Goal: Task Accomplishment & Management: Manage account settings

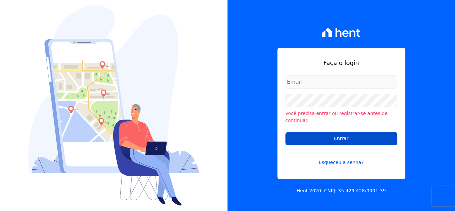
type input "hellen@3pnegociosimobiliarios.com.br"
click at [349, 136] on input "Entrar" at bounding box center [342, 138] width 112 height 13
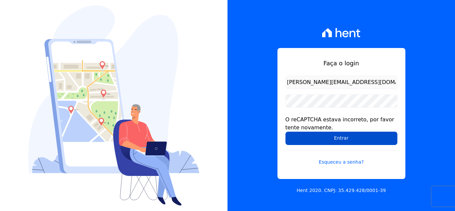
click at [344, 138] on input "Entrar" at bounding box center [342, 138] width 112 height 13
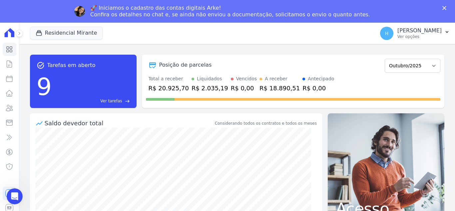
click at [49, 7] on div "🚀 Iniciamos o cadastro das contas digitais Arke! Confira os detalhes no chat e,…" at bounding box center [227, 11] width 455 height 17
click at [50, 33] on button "Residencial Mirante" at bounding box center [66, 33] width 73 height 13
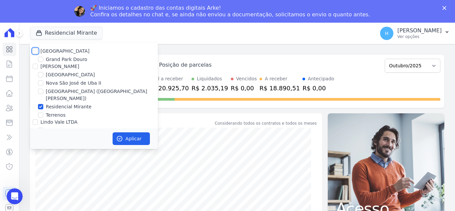
click at [37, 52] on input "[GEOGRAPHIC_DATA]" at bounding box center [35, 50] width 5 height 5
checkbox input "true"
click at [35, 64] on input "[PERSON_NAME]" at bounding box center [35, 66] width 5 height 5
checkbox input "true"
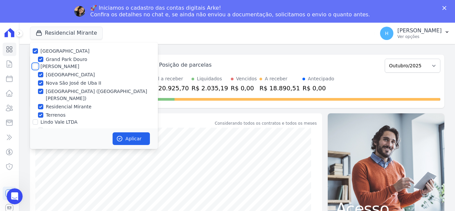
checkbox input "true"
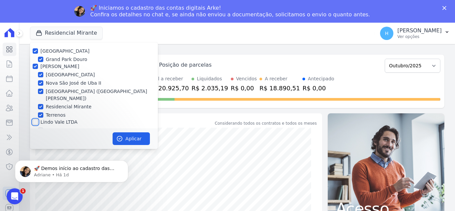
click at [36, 119] on input "Lindo Vale LTDA" at bounding box center [35, 121] width 5 height 5
checkbox input "true"
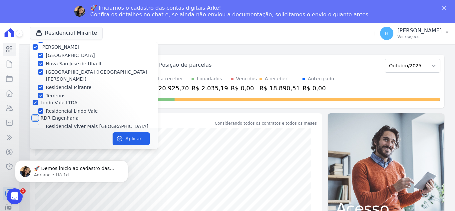
click at [35, 115] on input "RDR Engenharia" at bounding box center [35, 117] width 5 height 5
checkbox input "true"
click at [127, 135] on button "Aplicar" at bounding box center [131, 138] width 37 height 13
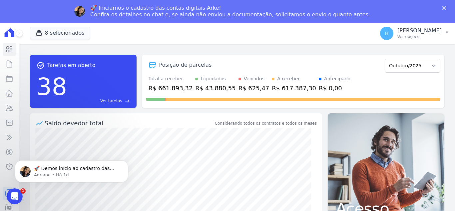
scroll to position [0, 0]
click at [417, 29] on p "[PERSON_NAME]" at bounding box center [420, 30] width 44 height 7
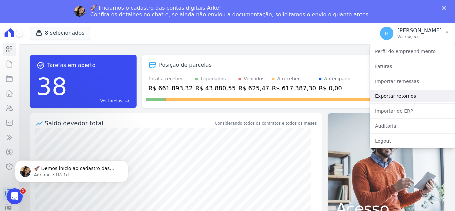
click at [407, 93] on link "Exportar retornos" at bounding box center [412, 96] width 85 height 12
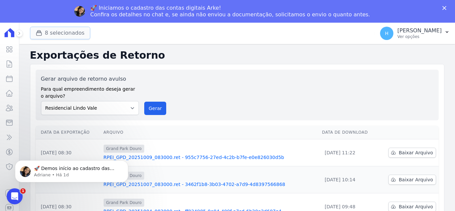
click at [51, 35] on button "8 selecionados" at bounding box center [60, 33] width 60 height 13
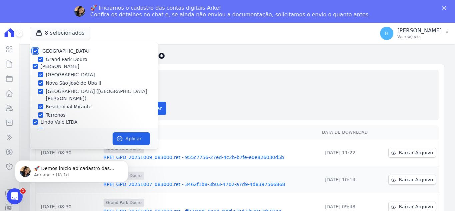
click at [35, 51] on input "[GEOGRAPHIC_DATA]" at bounding box center [35, 50] width 5 height 5
checkbox input "false"
click at [35, 66] on input "[PERSON_NAME]" at bounding box center [35, 66] width 5 height 5
checkbox input "false"
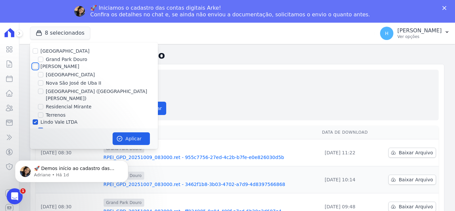
checkbox input "false"
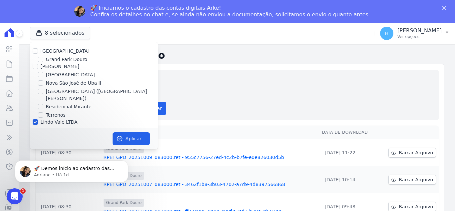
click at [34, 119] on div at bounding box center [35, 122] width 5 height 7
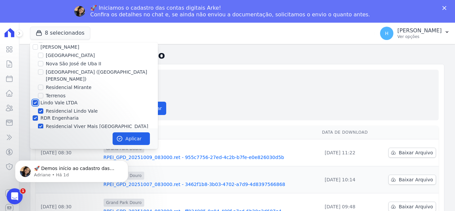
click at [36, 100] on input "Lindo Vale LTDA" at bounding box center [35, 102] width 5 height 5
checkbox input "false"
click at [34, 115] on input "RDR Engenharia" at bounding box center [35, 117] width 5 height 5
checkbox input "false"
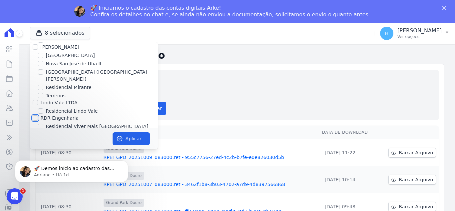
checkbox input "false"
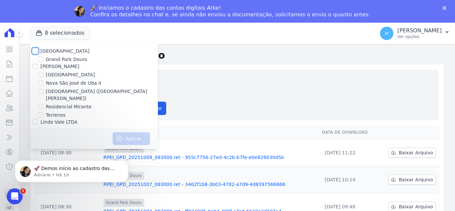
click at [33, 50] on input "[GEOGRAPHIC_DATA]" at bounding box center [35, 50] width 5 height 5
checkbox input "true"
click at [132, 136] on button "Aplicar" at bounding box center [131, 138] width 37 height 13
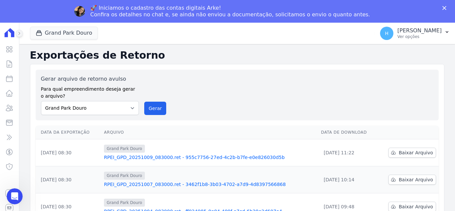
click at [20, 36] on button at bounding box center [19, 33] width 7 height 7
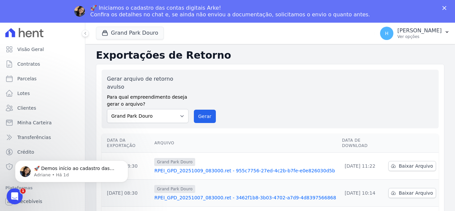
scroll to position [4, 0]
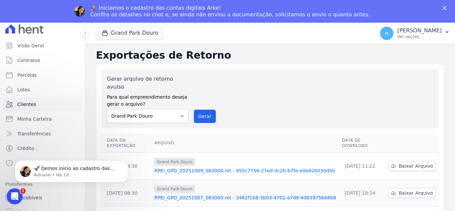
click at [24, 109] on link "Clientes" at bounding box center [43, 104] width 80 height 13
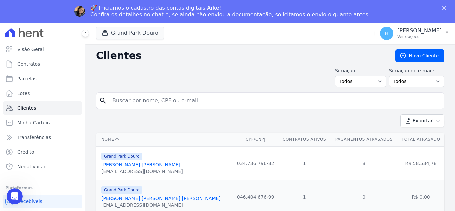
click at [145, 105] on input "search" at bounding box center [274, 100] width 333 height 13
paste input "SOM DIGITAL BH"
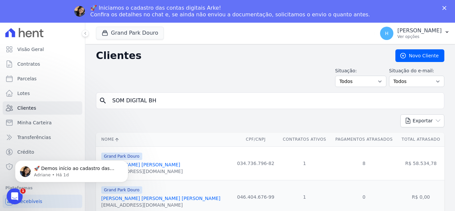
type input "SOM DIGITAL BH"
click at [169, 76] on div "Situação: Todos Adimplentes Inadimplentes Situação do e-mail: Todos Confirmado …" at bounding box center [270, 77] width 349 height 20
click at [182, 100] on input "SOM DIGITAL BH" at bounding box center [274, 100] width 333 height 13
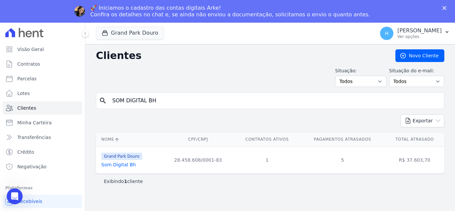
click at [125, 167] on link "Som Digital Bh" at bounding box center [118, 164] width 35 height 5
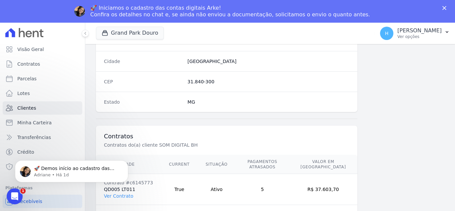
click at [123, 191] on html "🚀 Demos início ao cadastro das Contas Digitais Arke! Iniciamos a abertura para …" at bounding box center [71, 169] width 133 height 47
click at [126, 163] on icon "Dismiss notification" at bounding box center [127, 162] width 4 height 4
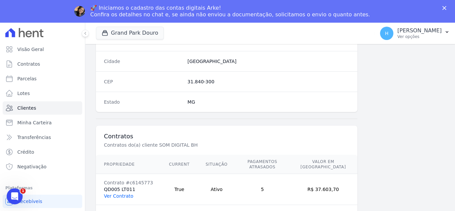
click at [126, 193] on link "Ver Contrato" at bounding box center [118, 195] width 29 height 5
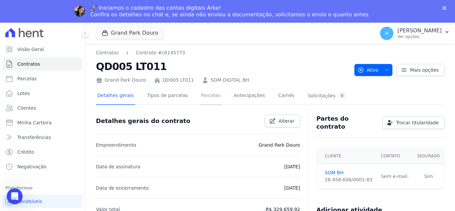
click at [201, 100] on link "Parcelas" at bounding box center [211, 96] width 22 height 18
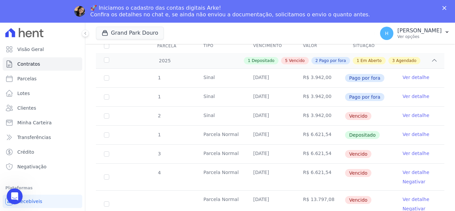
scroll to position [133, 0]
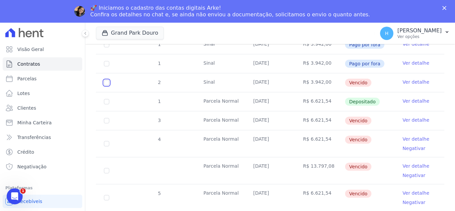
click at [107, 80] on input "checkbox" at bounding box center [106, 82] width 5 height 5
checkbox input "true"
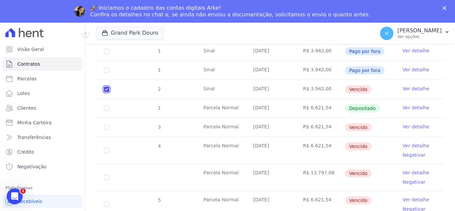
scroll to position [139, 0]
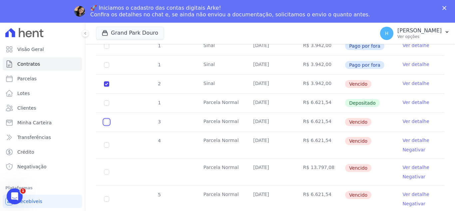
click at [108, 119] on input "checkbox" at bounding box center [106, 121] width 5 height 5
checkbox input "true"
click at [105, 133] on td "4" at bounding box center [106, 145] width 21 height 27
click at [107, 142] on input "checkbox" at bounding box center [106, 144] width 5 height 5
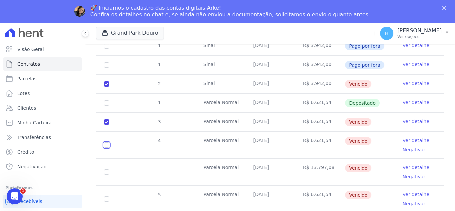
checkbox input "true"
click at [106, 169] on input "checkbox" at bounding box center [106, 171] width 5 height 5
checkbox input "true"
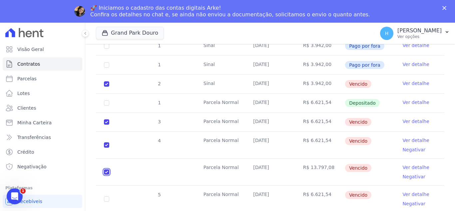
scroll to position [205, 0]
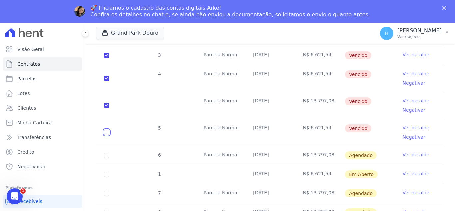
click at [106, 130] on input "checkbox" at bounding box center [106, 132] width 5 height 5
checkbox input "true"
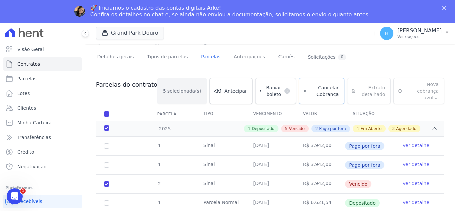
click at [315, 89] on span "Cancelar Cobrança" at bounding box center [324, 90] width 29 height 13
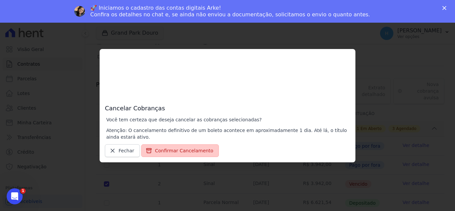
click at [191, 155] on button "Confirmar Cancelamento" at bounding box center [180, 150] width 78 height 13
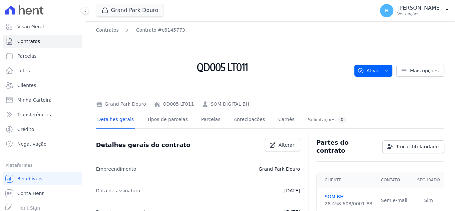
scroll to position [67, 0]
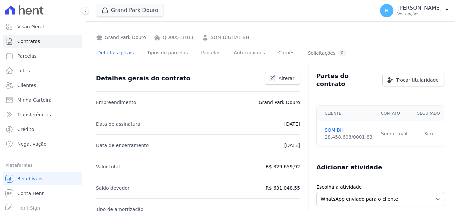
click at [201, 54] on link "Parcelas" at bounding box center [211, 54] width 22 height 18
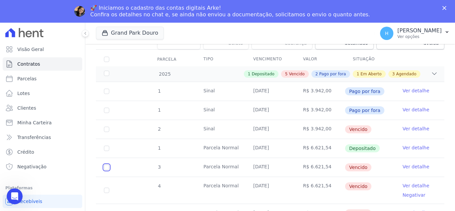
click at [108, 165] on input "checkbox" at bounding box center [106, 167] width 5 height 5
checkbox input "true"
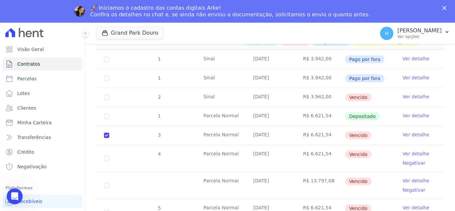
click at [108, 148] on td "4" at bounding box center [106, 158] width 21 height 27
click at [105, 154] on td "4" at bounding box center [106, 158] width 21 height 27
click at [107, 156] on input "checkbox" at bounding box center [106, 158] width 5 height 5
checkbox input "true"
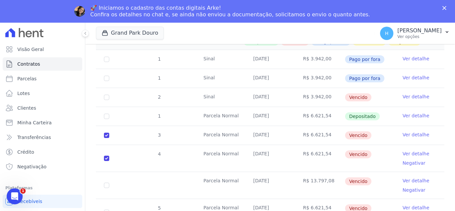
click at [109, 178] on td at bounding box center [106, 185] width 21 height 27
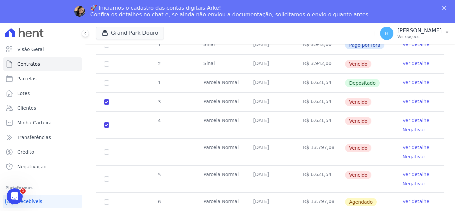
click at [107, 142] on td at bounding box center [106, 152] width 21 height 27
click at [106, 149] on input "checkbox" at bounding box center [106, 151] width 5 height 5
checkbox input "true"
click at [107, 176] on input "checkbox" at bounding box center [106, 178] width 5 height 5
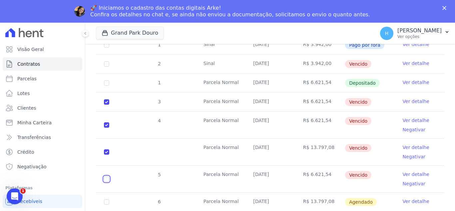
checkbox input "true"
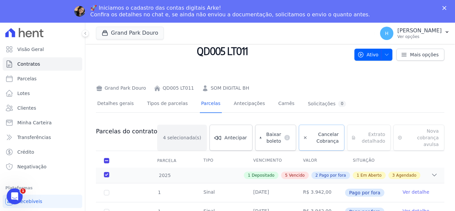
click at [310, 140] on span "Cancelar Cobrança" at bounding box center [324, 137] width 29 height 13
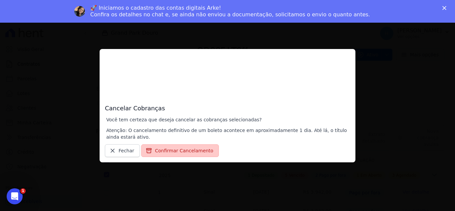
click at [173, 154] on button "Confirmar Cancelamento" at bounding box center [180, 150] width 78 height 13
